Goal: Navigation & Orientation: Find specific page/section

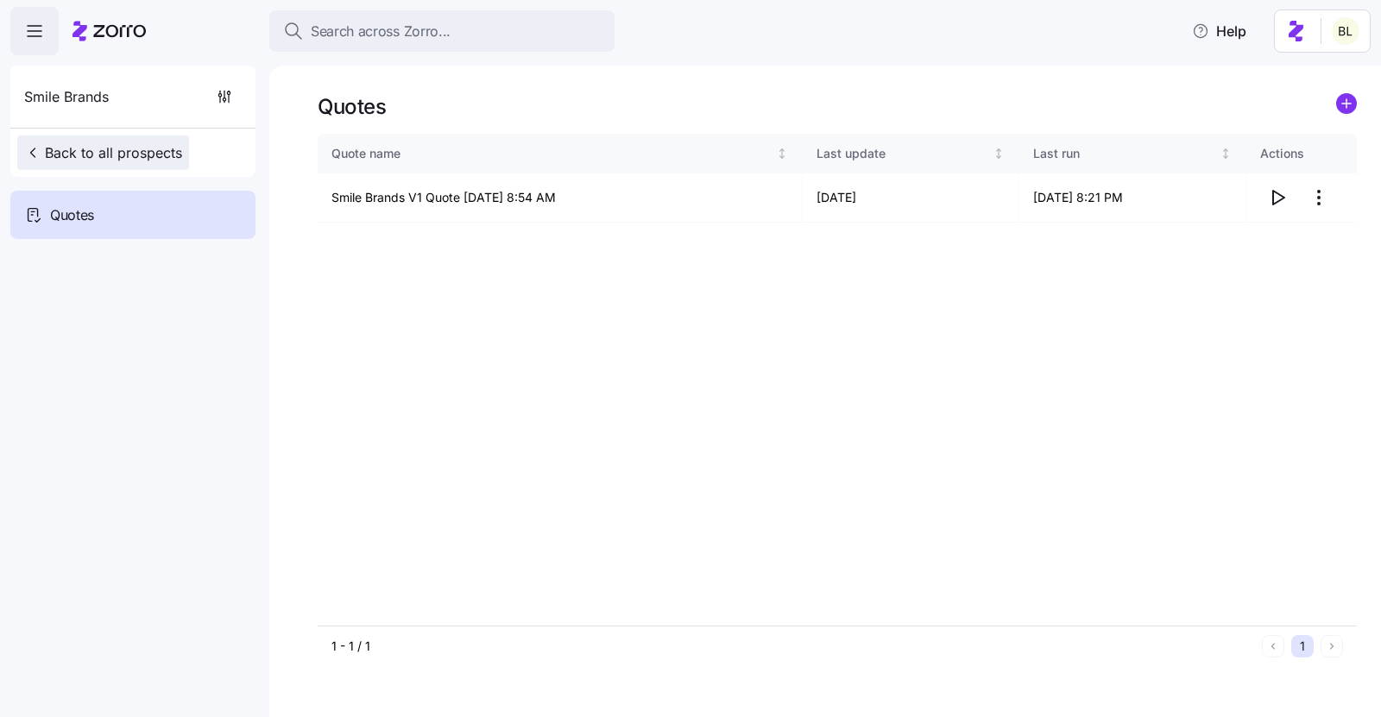
click at [171, 148] on span "Back to all prospects" at bounding box center [103, 152] width 158 height 21
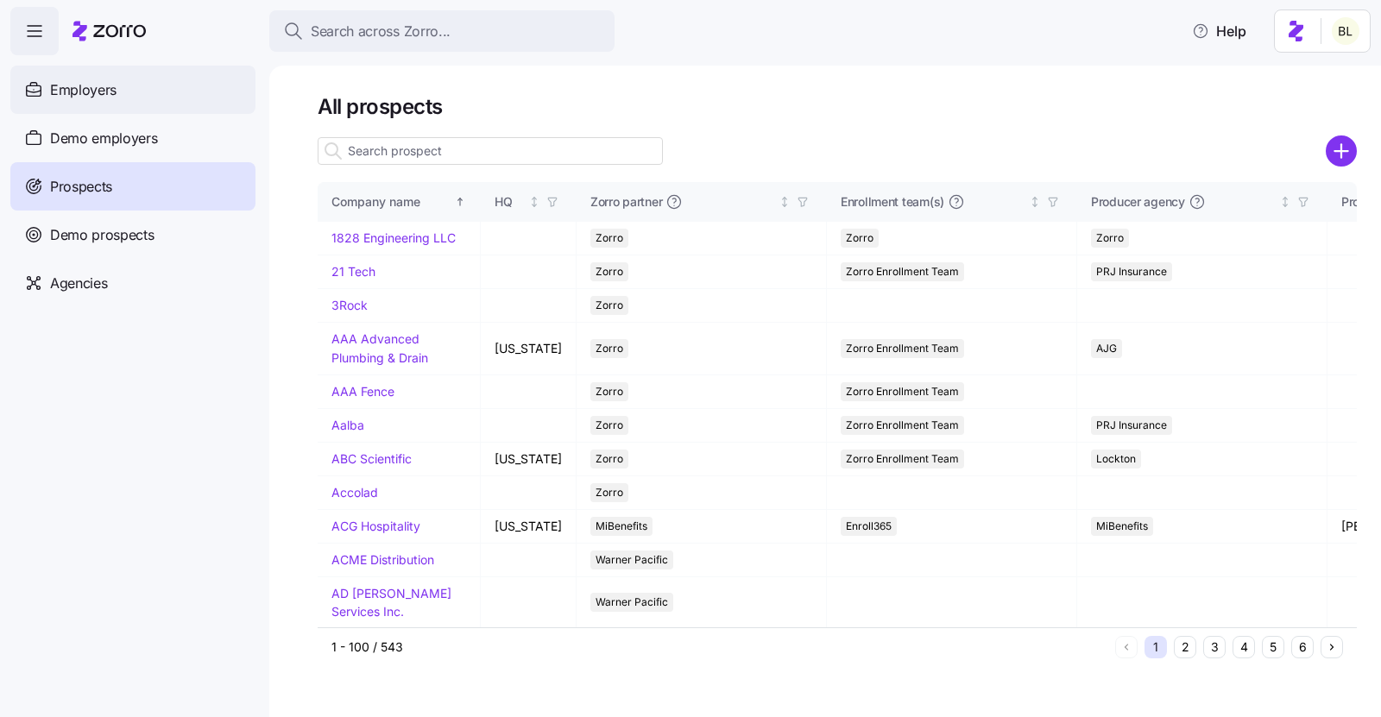
click at [135, 91] on div "Employers" at bounding box center [132, 90] width 245 height 48
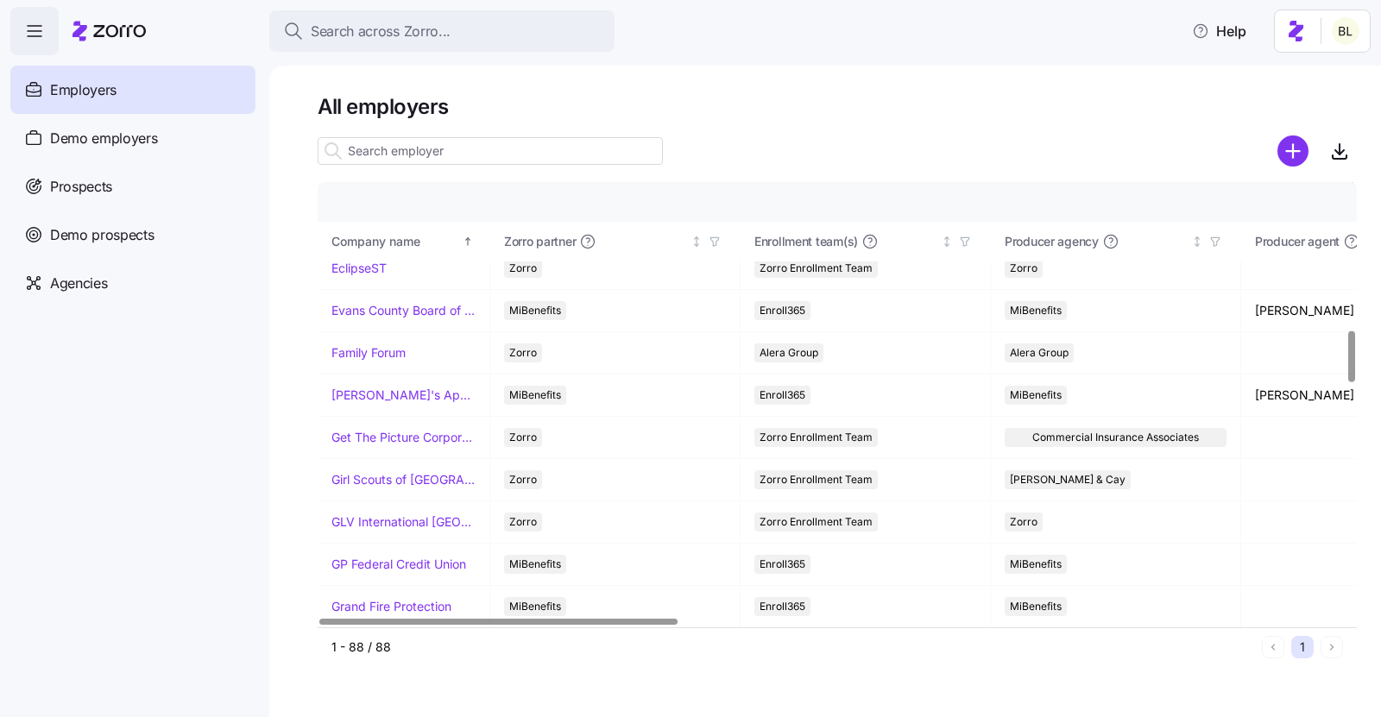
scroll to position [1289, 0]
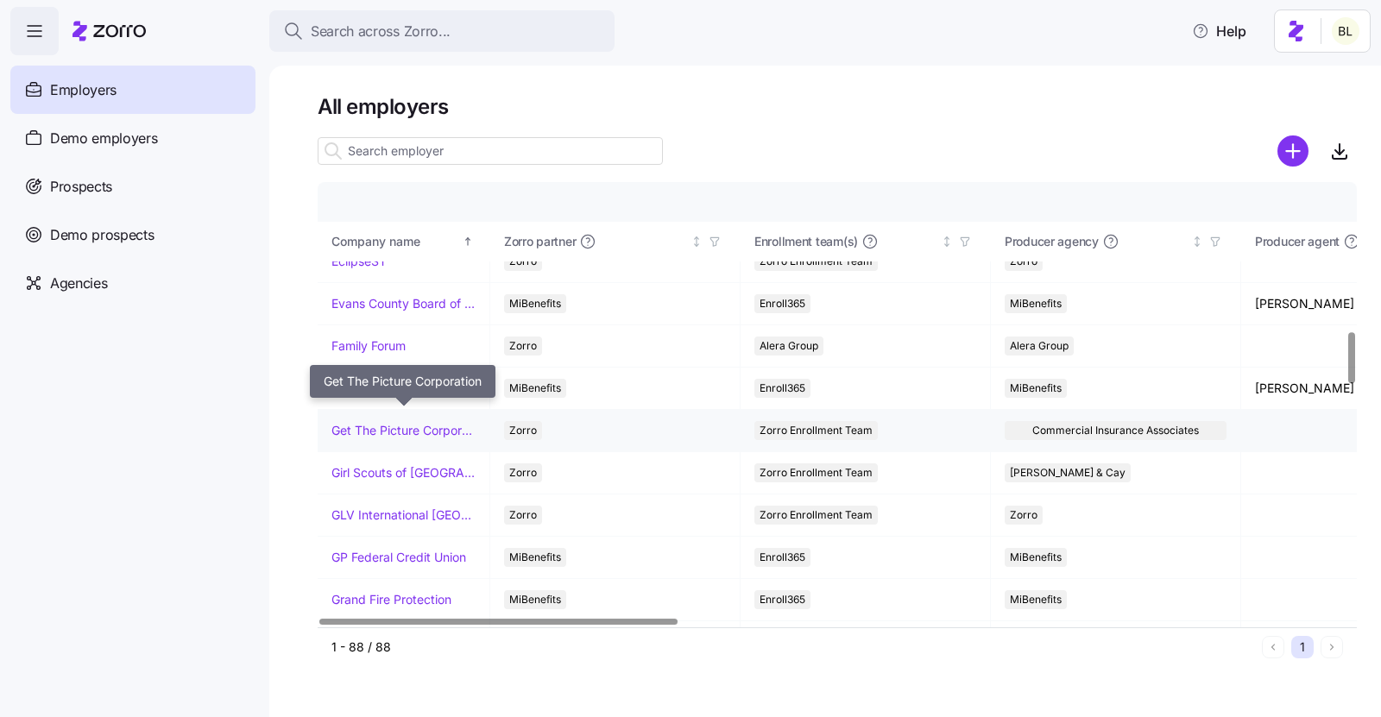
click at [406, 422] on link "Get The Picture Corporation" at bounding box center [403, 430] width 144 height 17
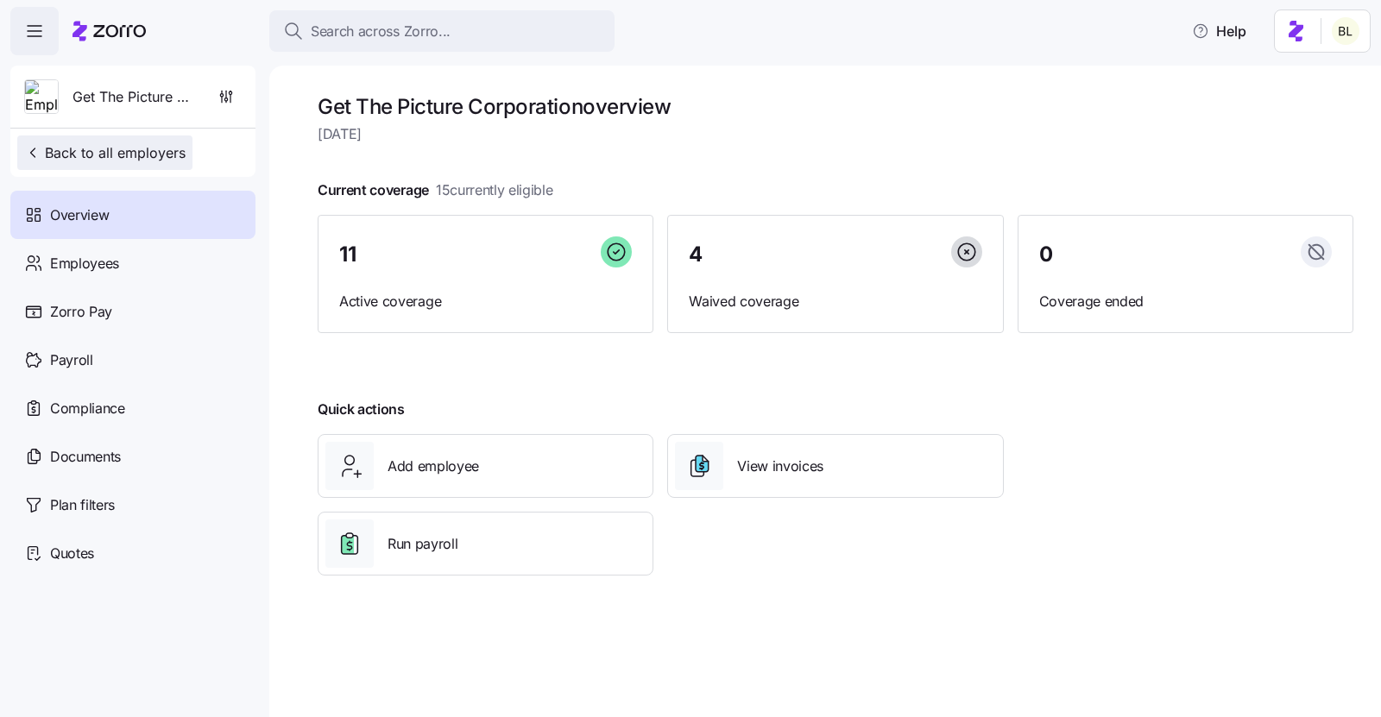
click at [158, 161] on span "Back to all employers" at bounding box center [104, 152] width 161 height 21
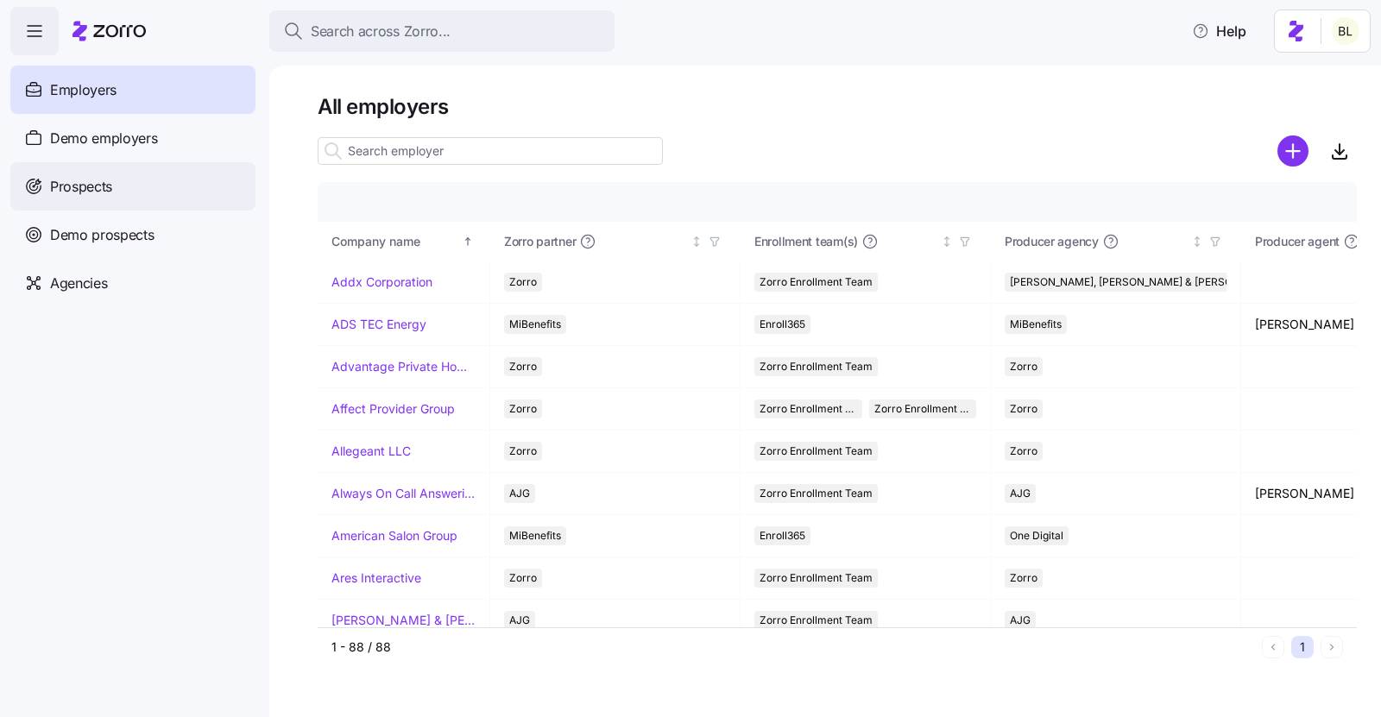
click at [118, 191] on div "Prospects" at bounding box center [132, 186] width 245 height 48
